Goal: Task Accomplishment & Management: Complete application form

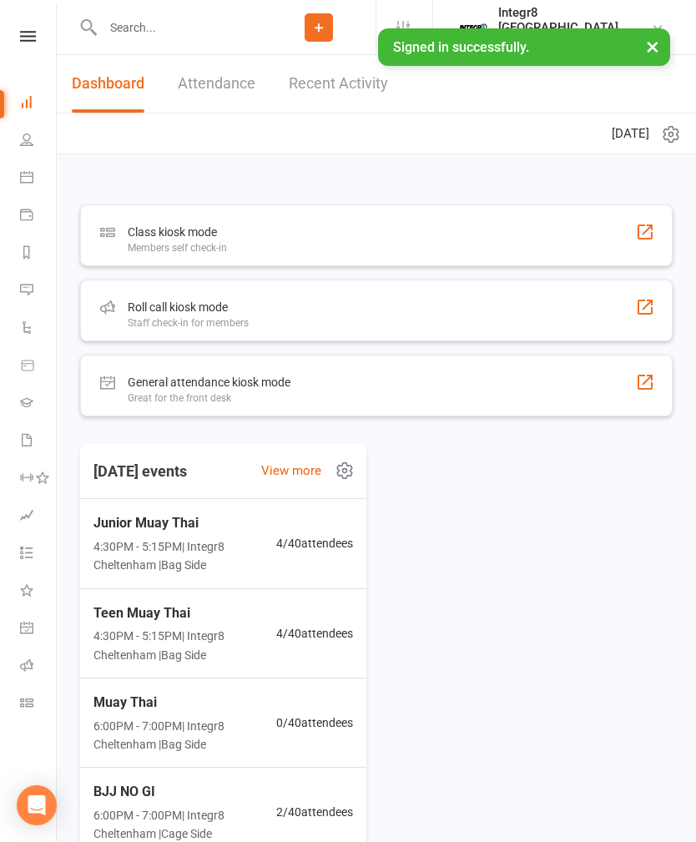
click at [138, 22] on input "text" at bounding box center [180, 27] width 164 height 23
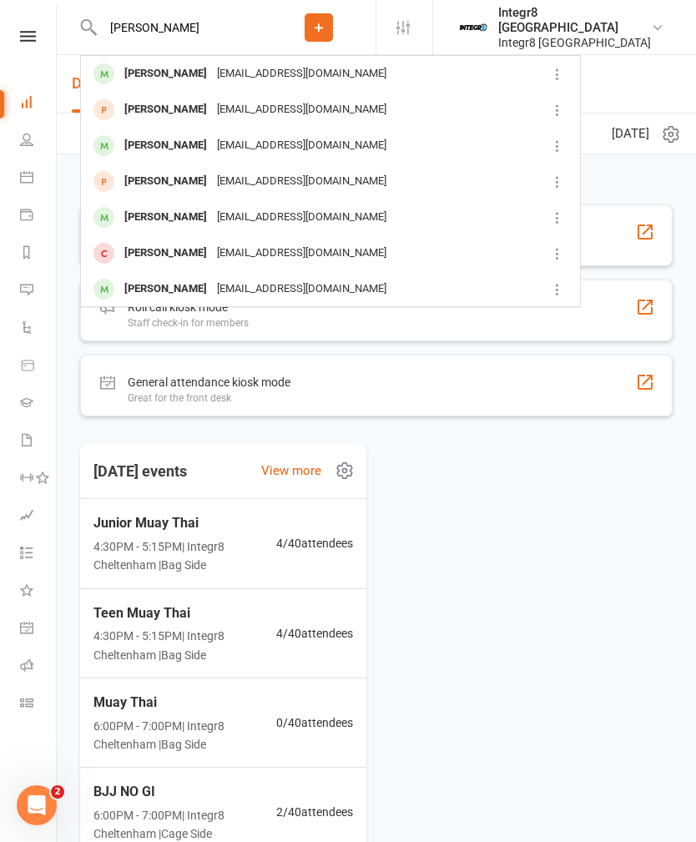
type input "[PERSON_NAME]"
click at [477, 180] on div "[PERSON_NAME] [EMAIL_ADDRESS][DOMAIN_NAME]" at bounding box center [307, 181] width 450 height 34
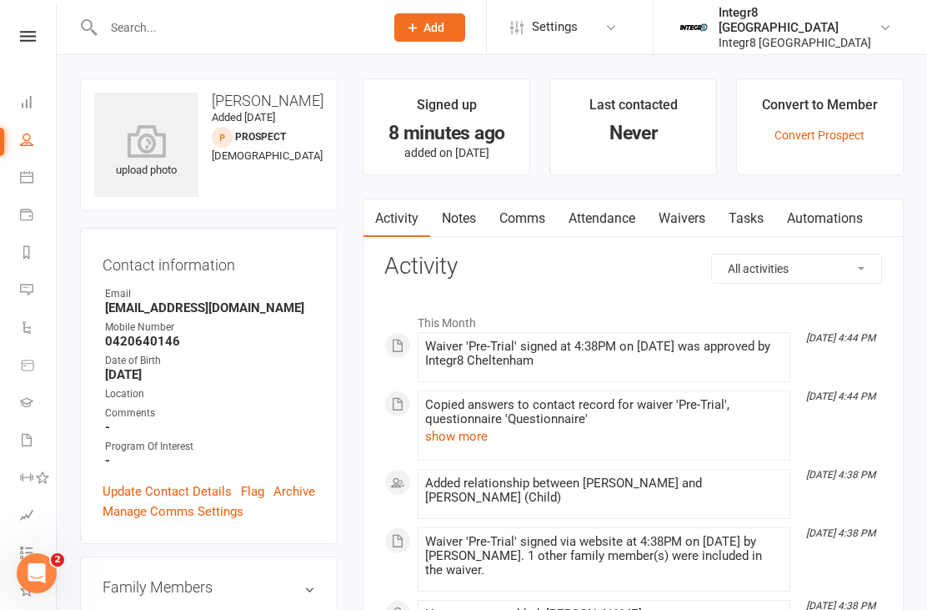
click at [691, 212] on link "Waivers" at bounding box center [682, 218] width 70 height 38
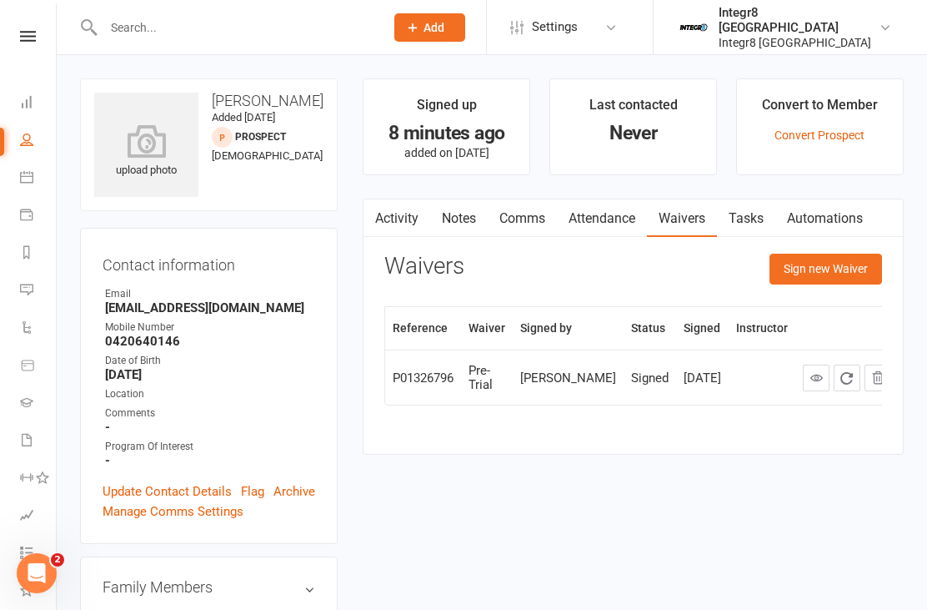
click at [695, 269] on button "Sign new Waiver" at bounding box center [826, 269] width 113 height 30
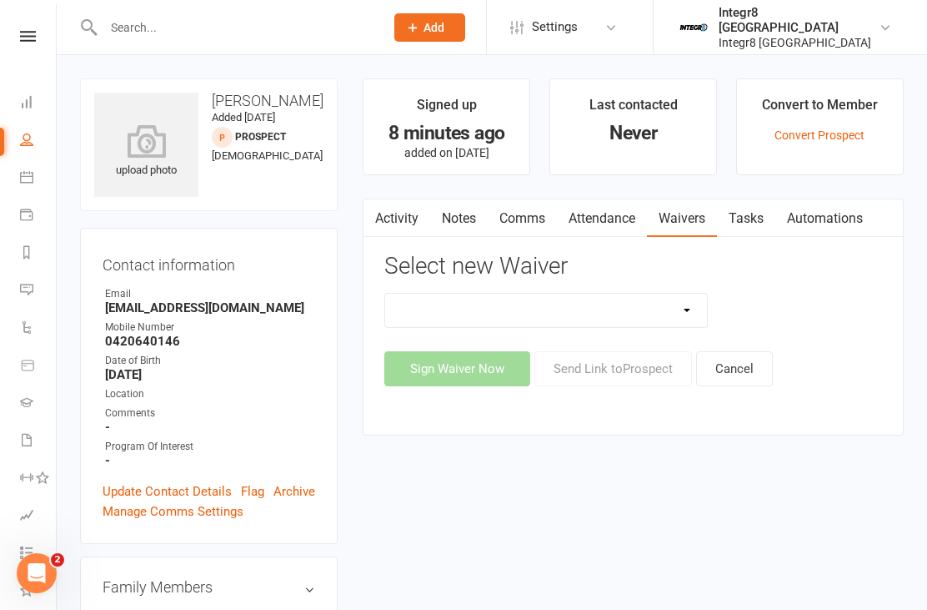
click at [669, 323] on select "10 Class Pass Cancellation Free Trial Hold Membership Document No Payers Paymen…" at bounding box center [546, 310] width 322 height 33
select select "13793"
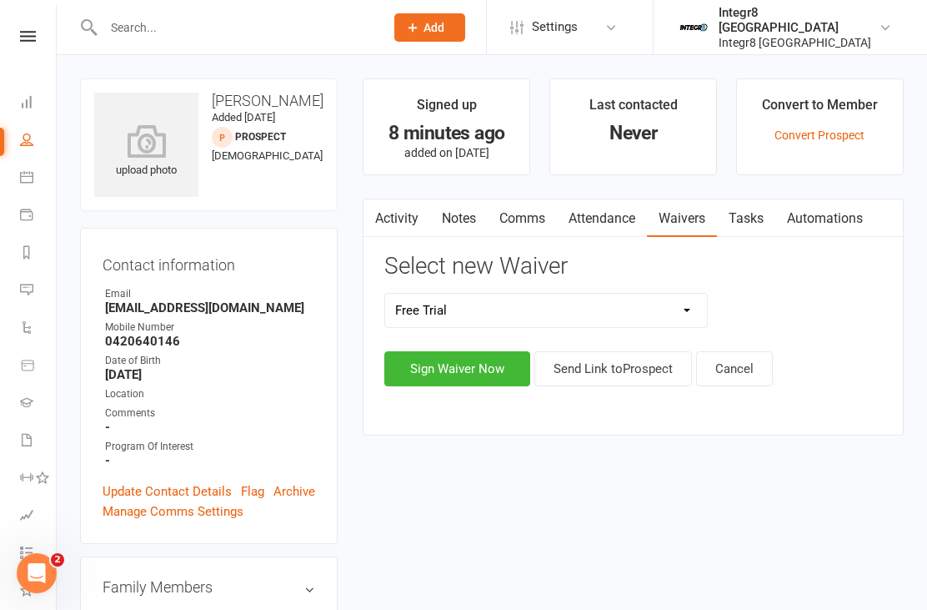
click at [486, 359] on button "Sign Waiver Now" at bounding box center [458, 368] width 146 height 35
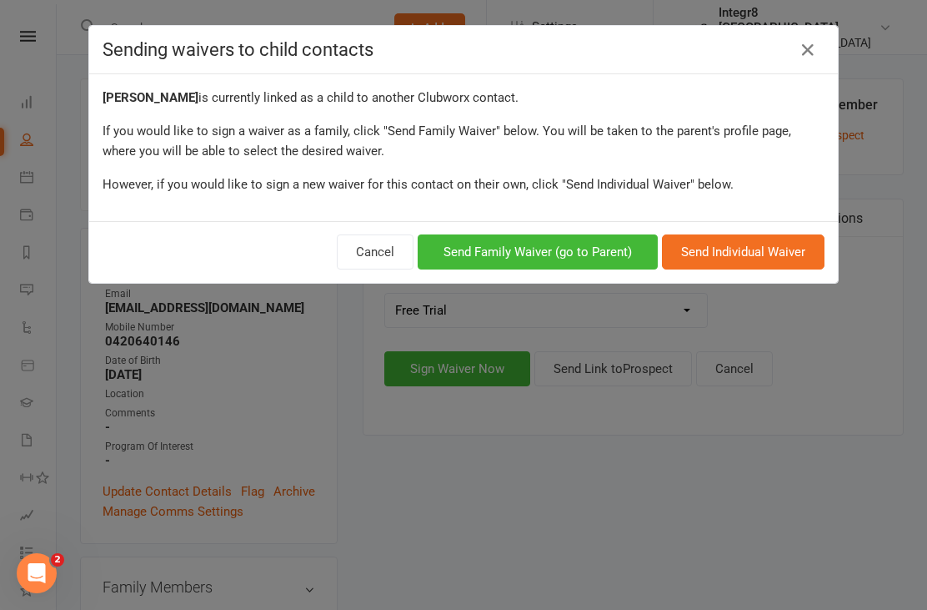
click at [601, 259] on button "Send Family Waiver (go to Parent)" at bounding box center [538, 251] width 240 height 35
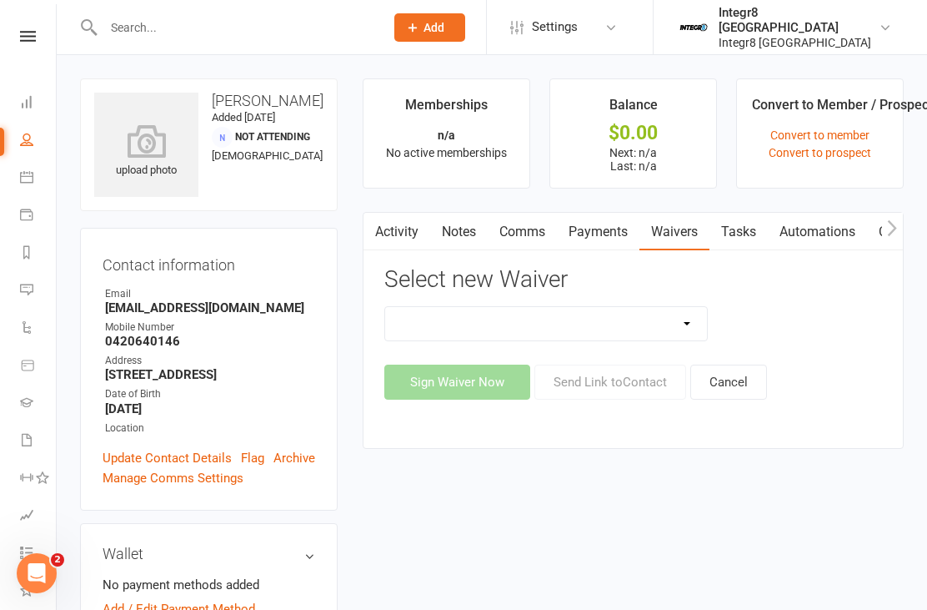
click at [566, 309] on select "10 Class Pass Cancellation Free Trial Hold Membership Document No Payers Paymen…" at bounding box center [546, 323] width 322 height 33
select select "13793"
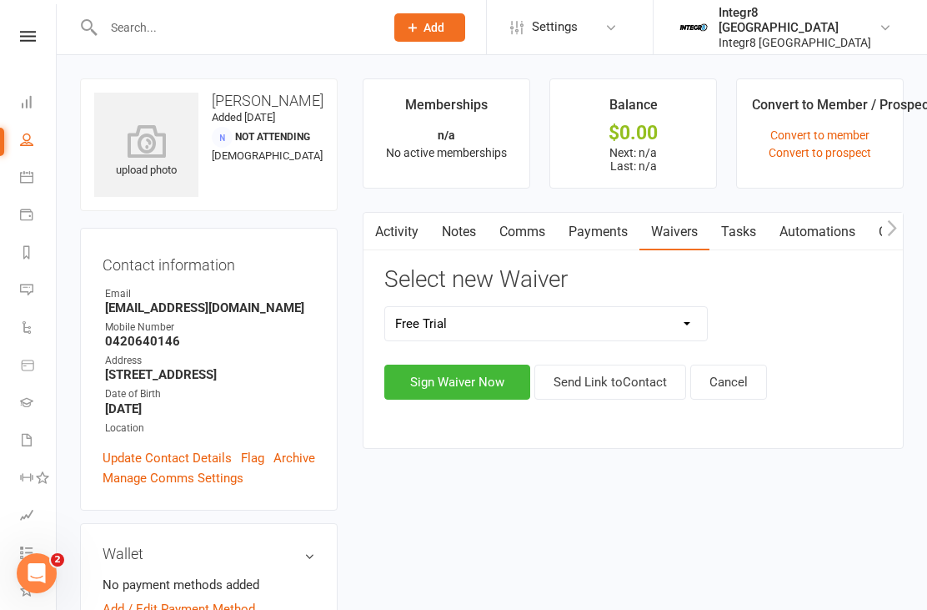
click at [500, 373] on button "Sign Waiver Now" at bounding box center [458, 381] width 146 height 35
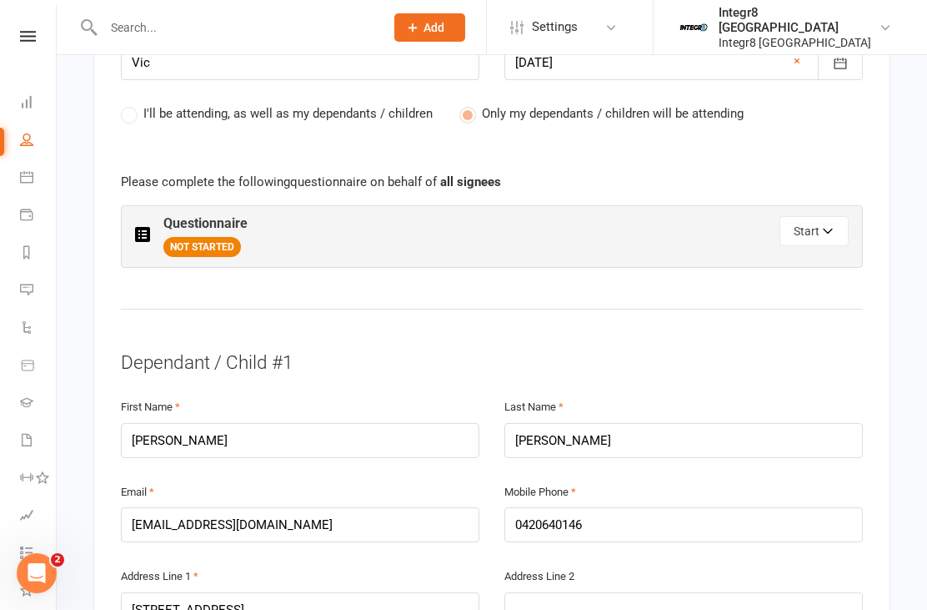
click at [695, 216] on button "Start" at bounding box center [814, 231] width 69 height 30
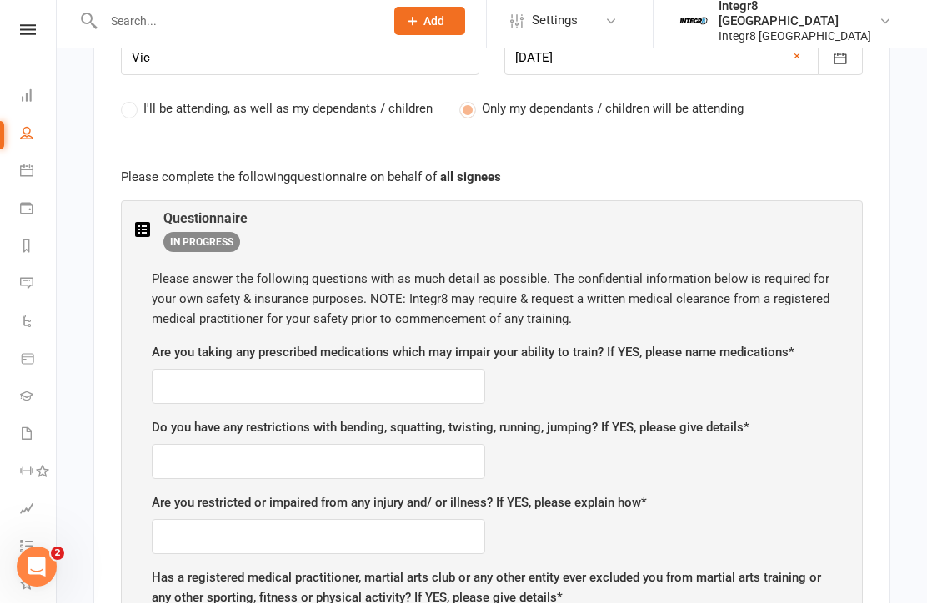
scroll to position [887, 0]
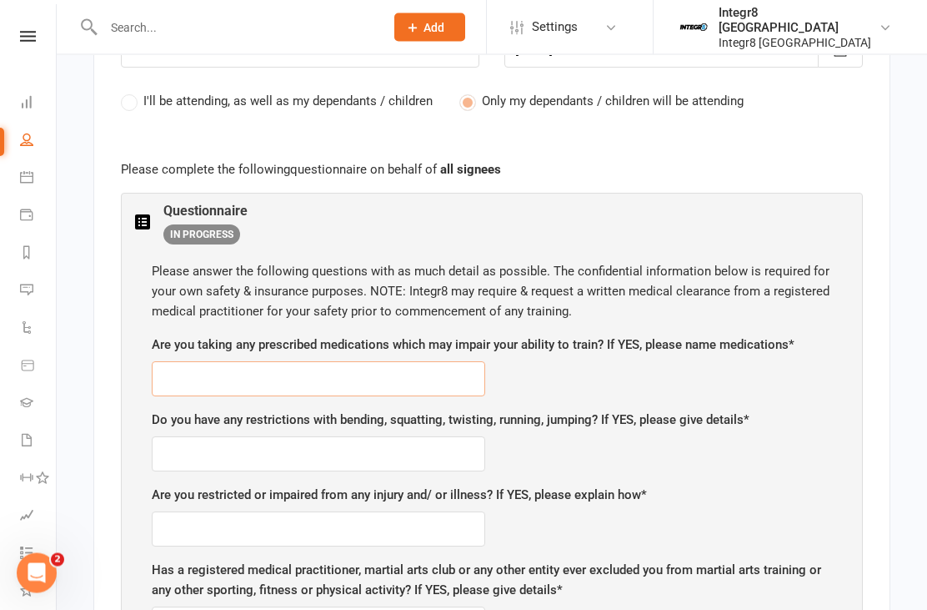
click at [365, 362] on input "text" at bounding box center [319, 379] width 334 height 35
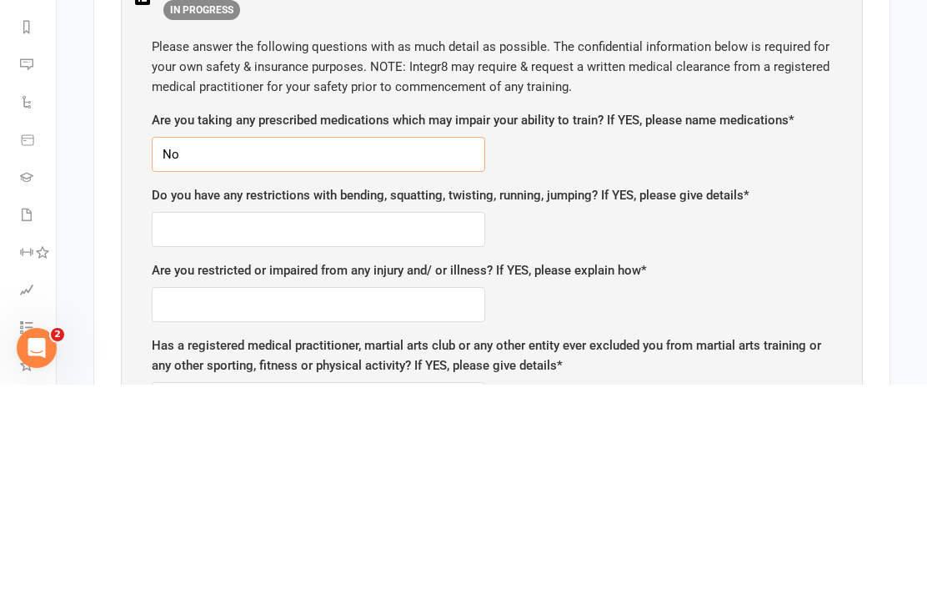
type input "No"
click at [366, 437] on input "text" at bounding box center [319, 454] width 334 height 35
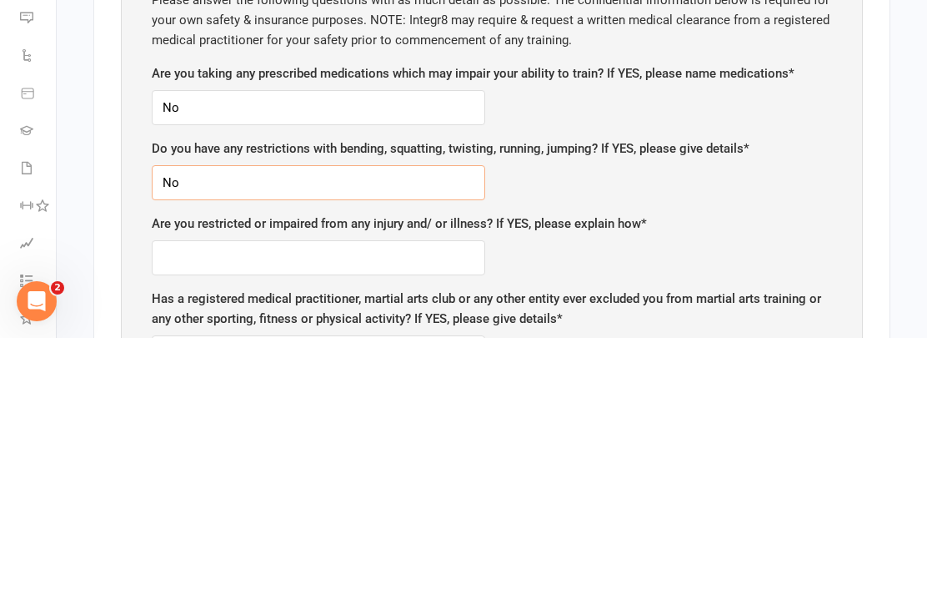
type input "No"
click at [475, 512] on input "text" at bounding box center [319, 529] width 334 height 35
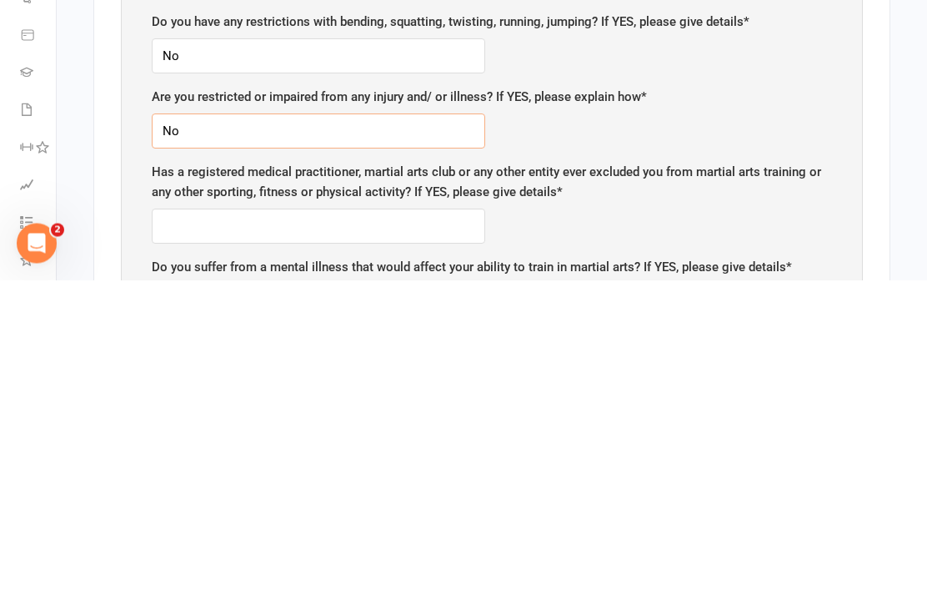
scroll to position [957, 0]
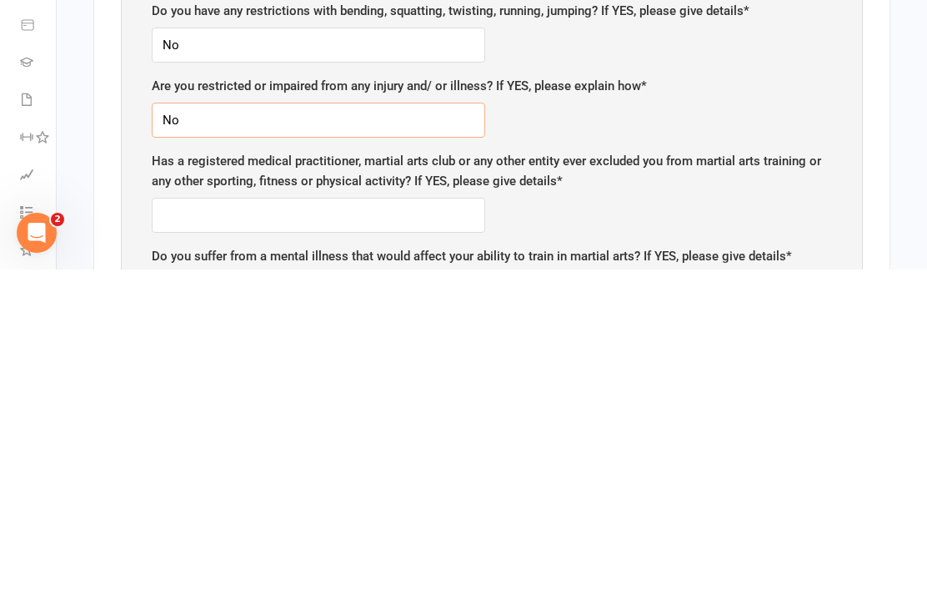
type input "No"
click at [386, 538] on input "text" at bounding box center [319, 555] width 334 height 35
type input "No"
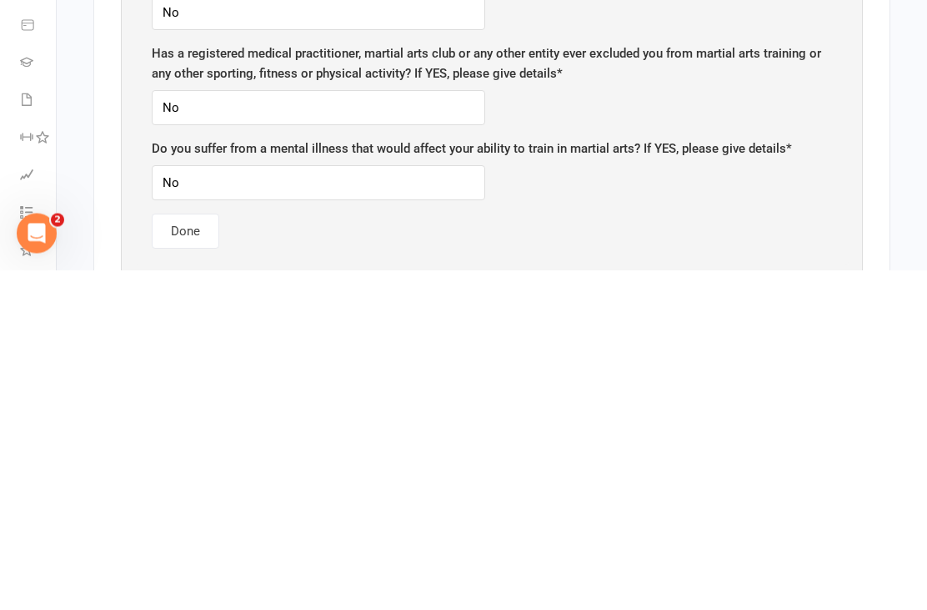
click at [193, 554] on button "Done" at bounding box center [186, 571] width 68 height 35
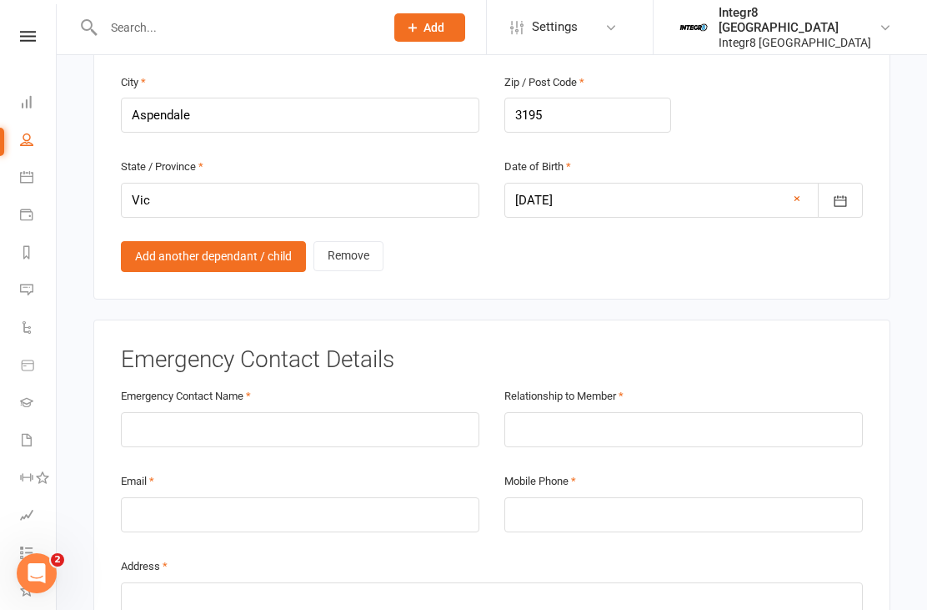
scroll to position [1479, 0]
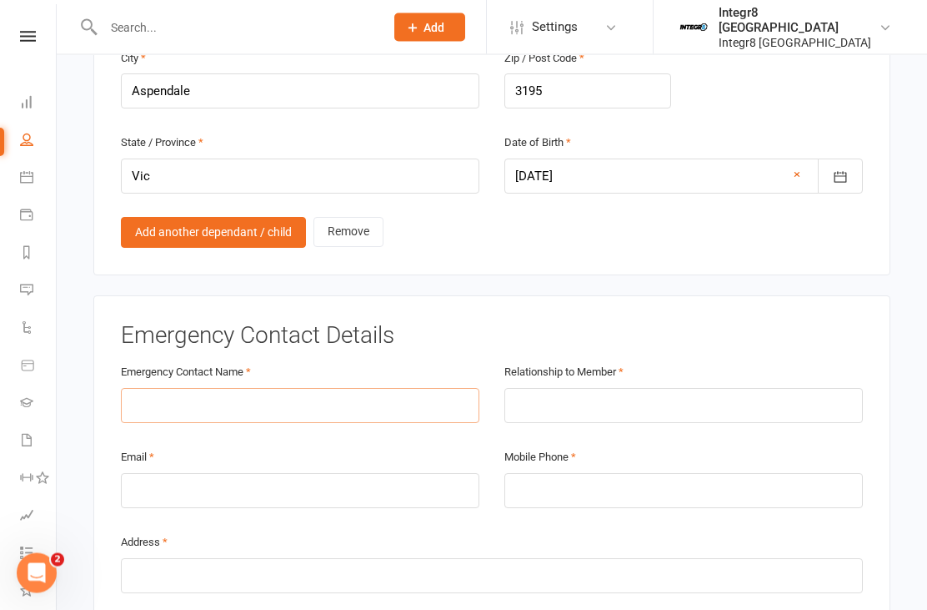
click at [314, 389] on input "text" at bounding box center [300, 406] width 359 height 35
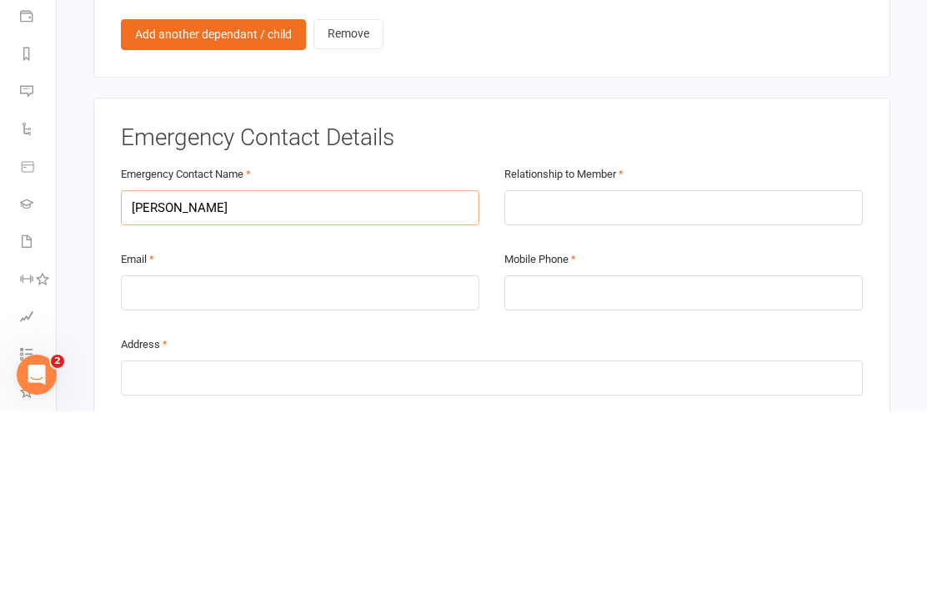
type input "[PERSON_NAME]"
click at [617, 389] on input "text" at bounding box center [684, 406] width 359 height 35
type input "Dad"
click at [364, 474] on input "email" at bounding box center [300, 491] width 359 height 35
type input "[EMAIL_ADDRESS][DOMAIN_NAME]"
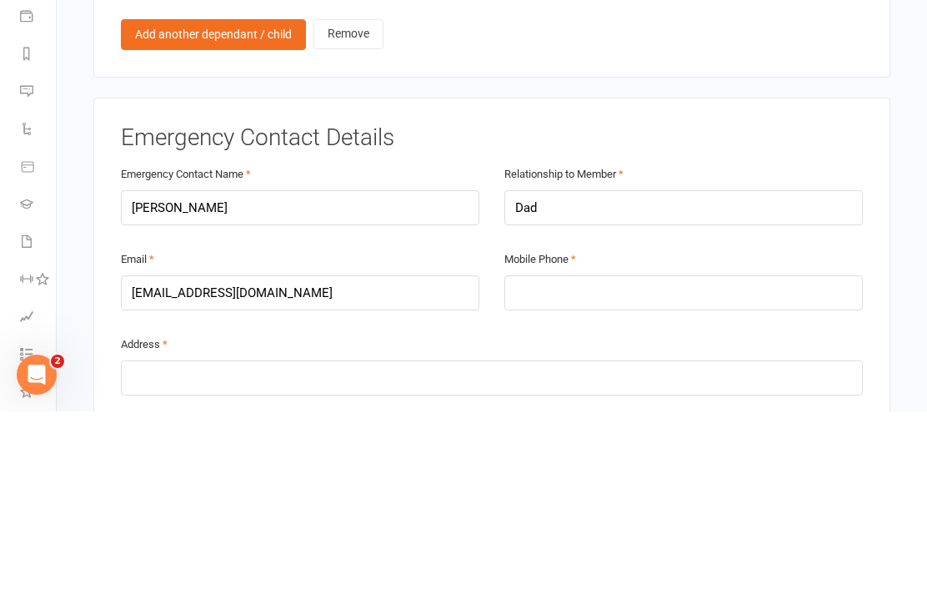
click at [611, 474] on input "tel" at bounding box center [684, 491] width 359 height 35
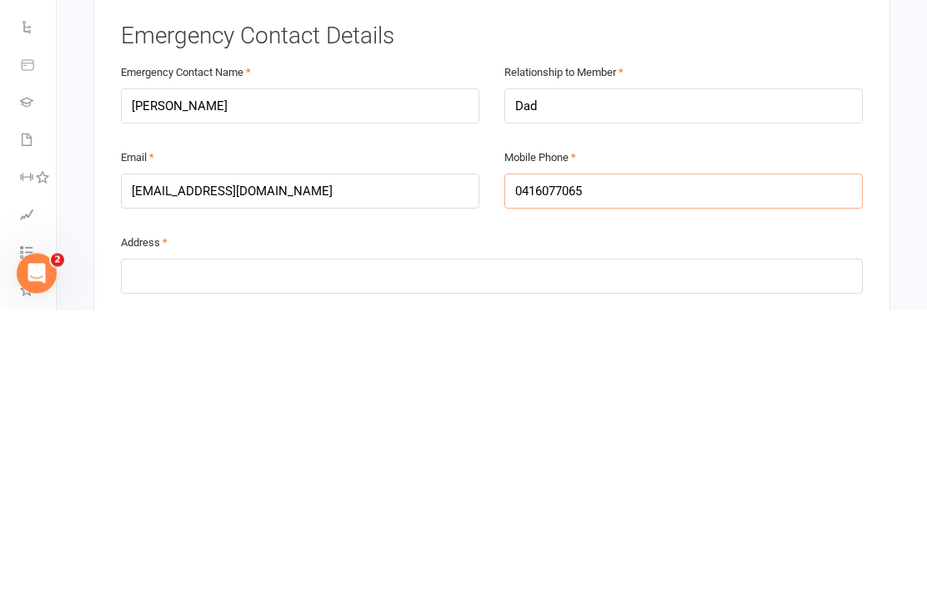
type input "0416077065"
click at [379, 559] on input "text" at bounding box center [492, 576] width 742 height 35
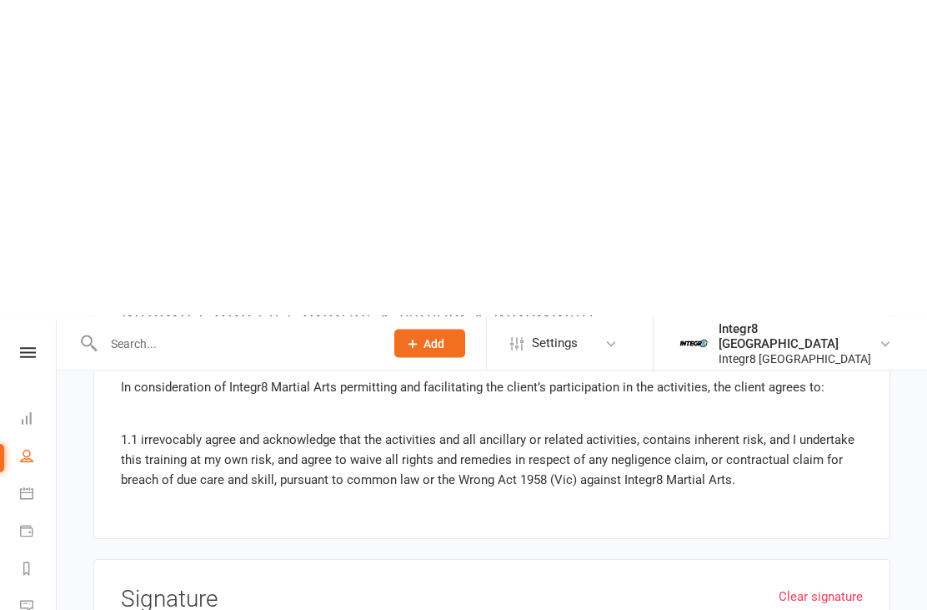
scroll to position [2468, 0]
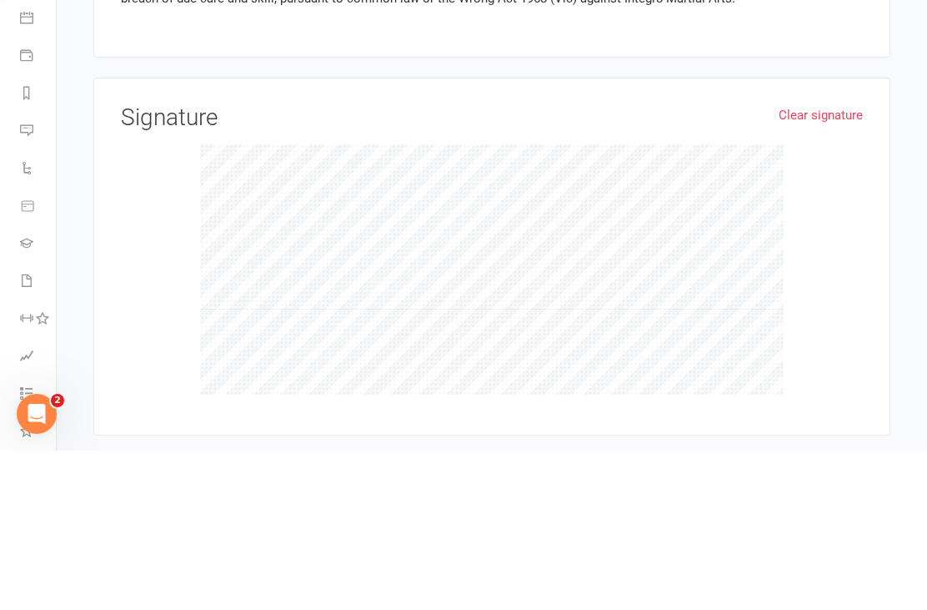
type input "[STREET_ADDRESS]"
click at [695, 264] on link "Clear signature" at bounding box center [821, 274] width 84 height 20
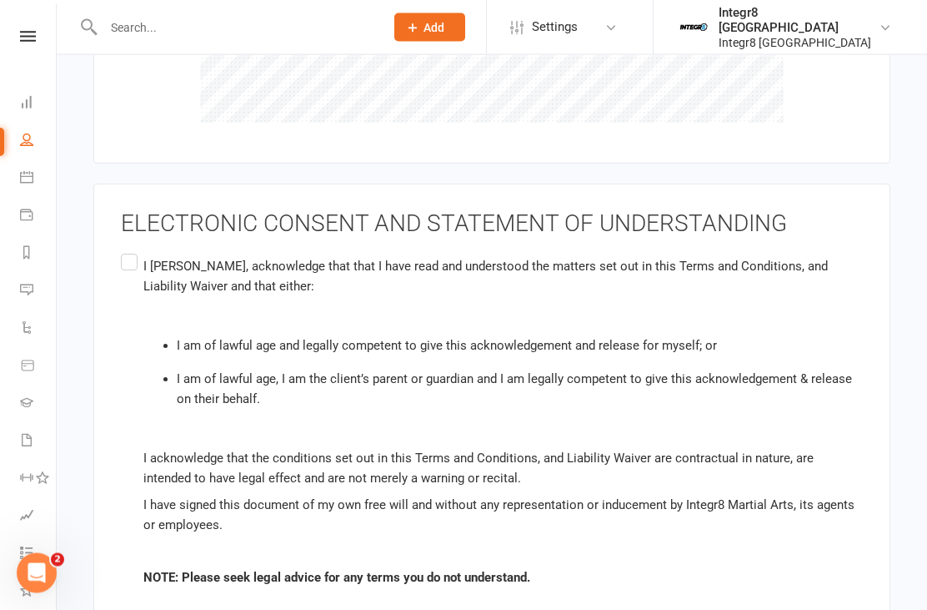
scroll to position [2951, 0]
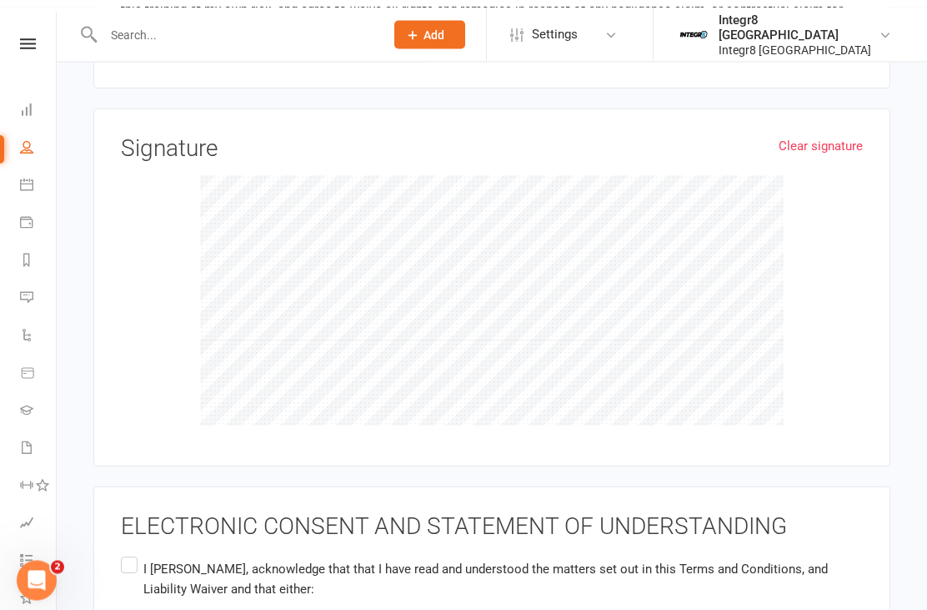
scroll to position [2594, 0]
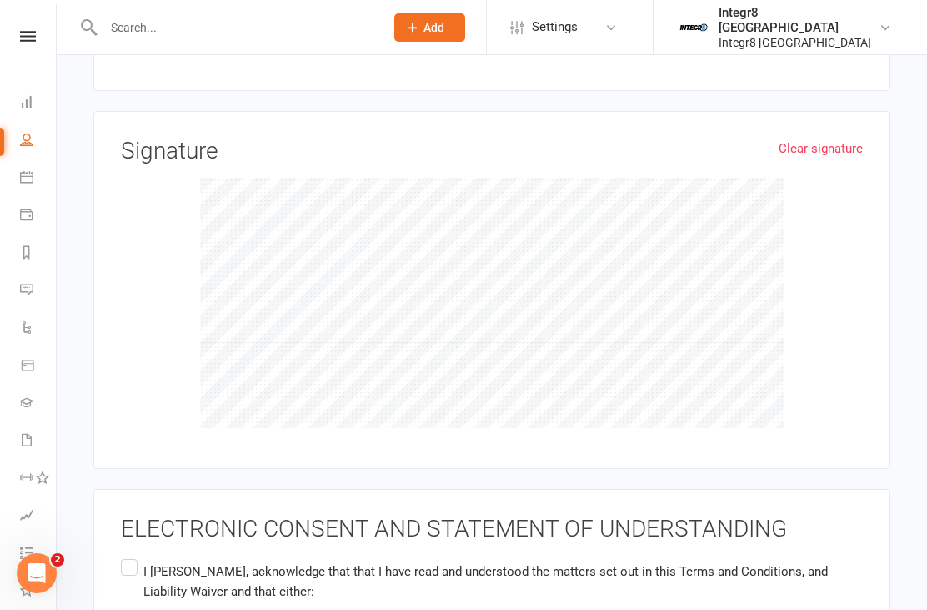
click at [132, 555] on input "I [PERSON_NAME] , acknowledge that that I have read and understood the matters …" at bounding box center [126, 555] width 11 height 0
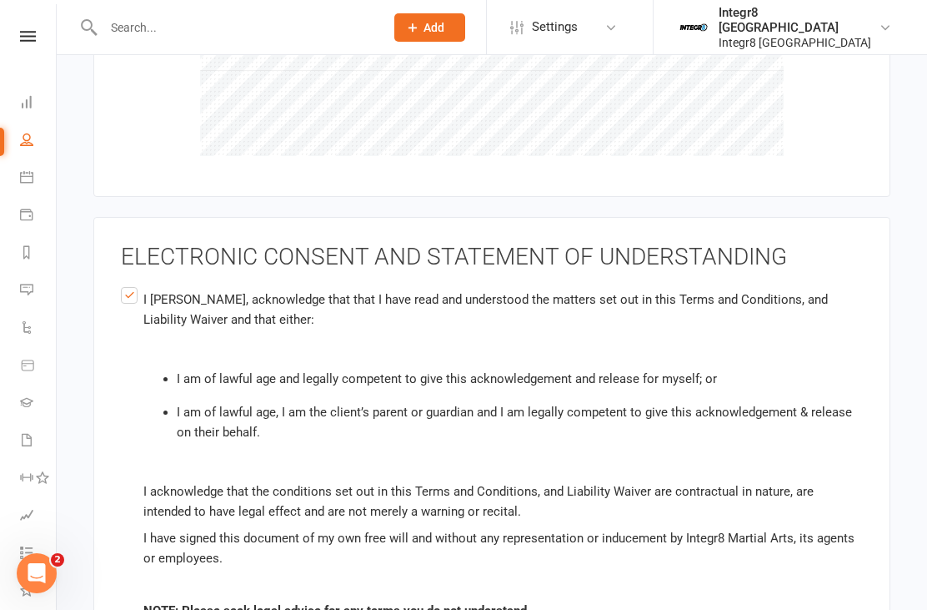
scroll to position [2951, 0]
